Goal: Transaction & Acquisition: Purchase product/service

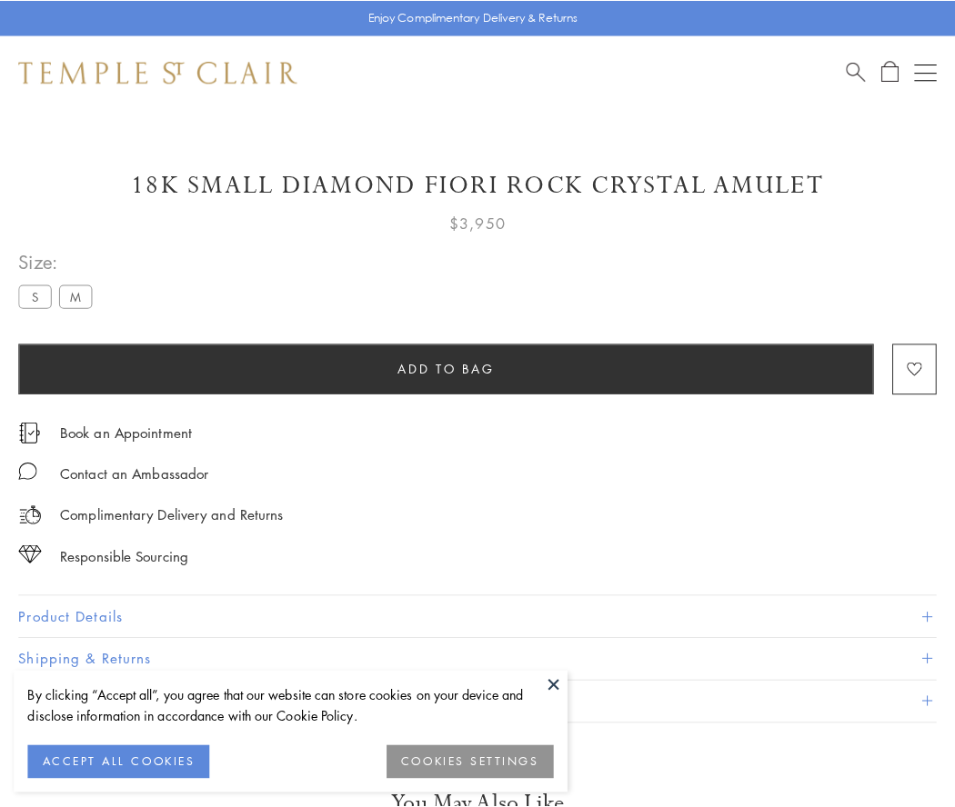
scroll to position [107, 0]
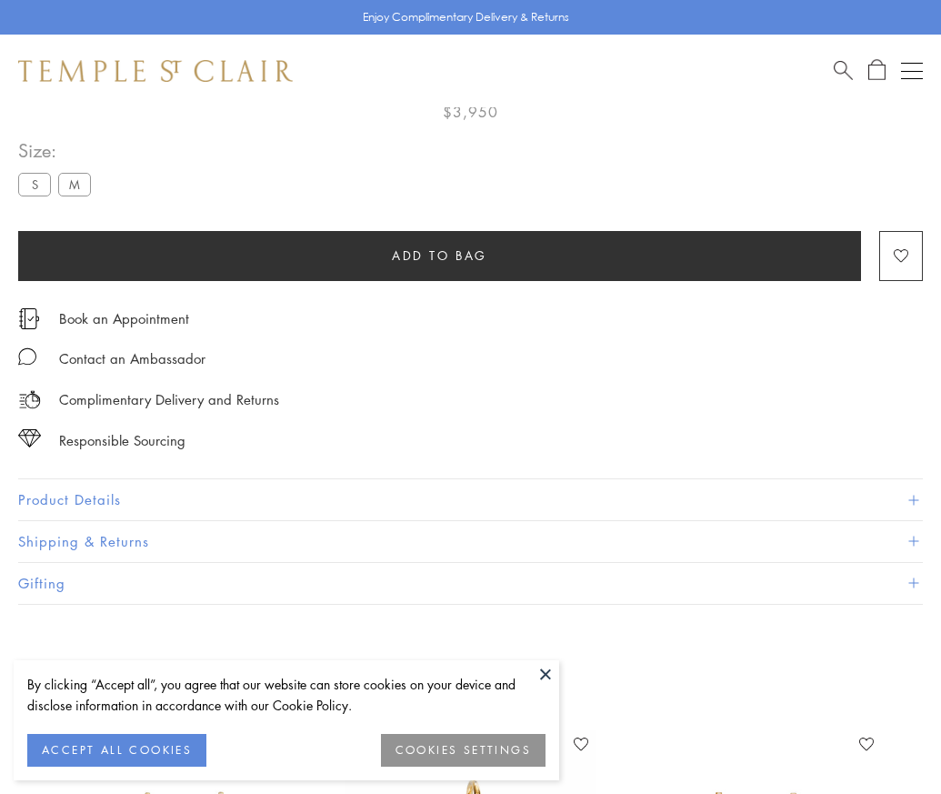
click at [439, 255] on span "Add to bag" at bounding box center [439, 256] width 95 height 20
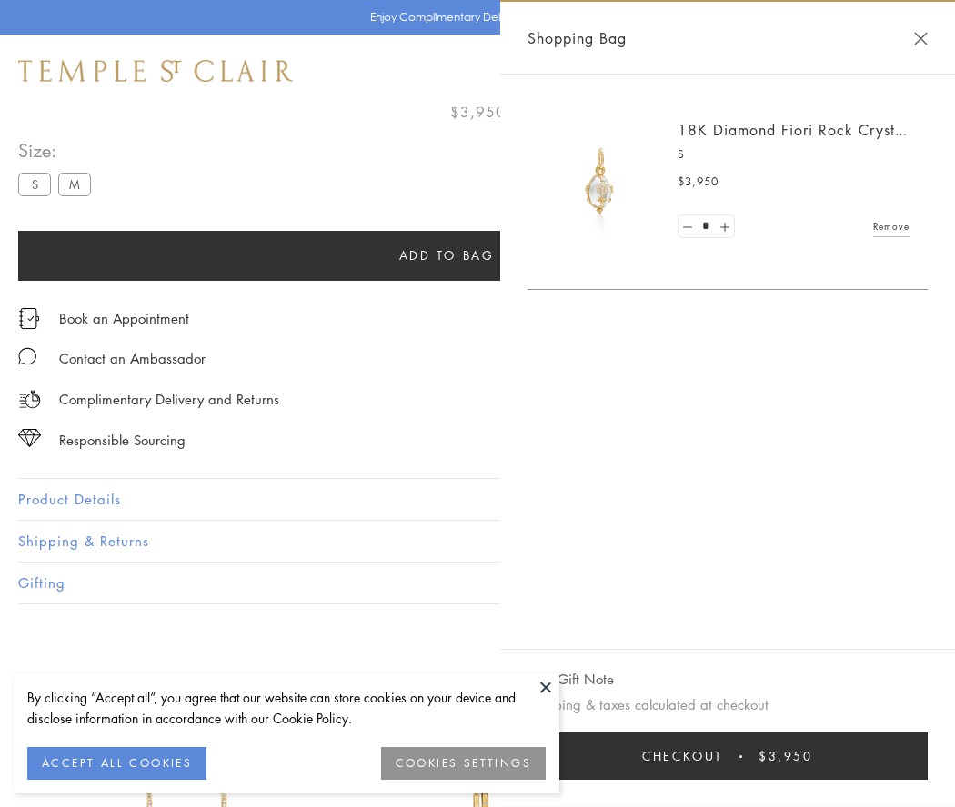
click at [727, 757] on button "Checkout $3,950" at bounding box center [727, 756] width 400 height 47
